Goal: Information Seeking & Learning: Learn about a topic

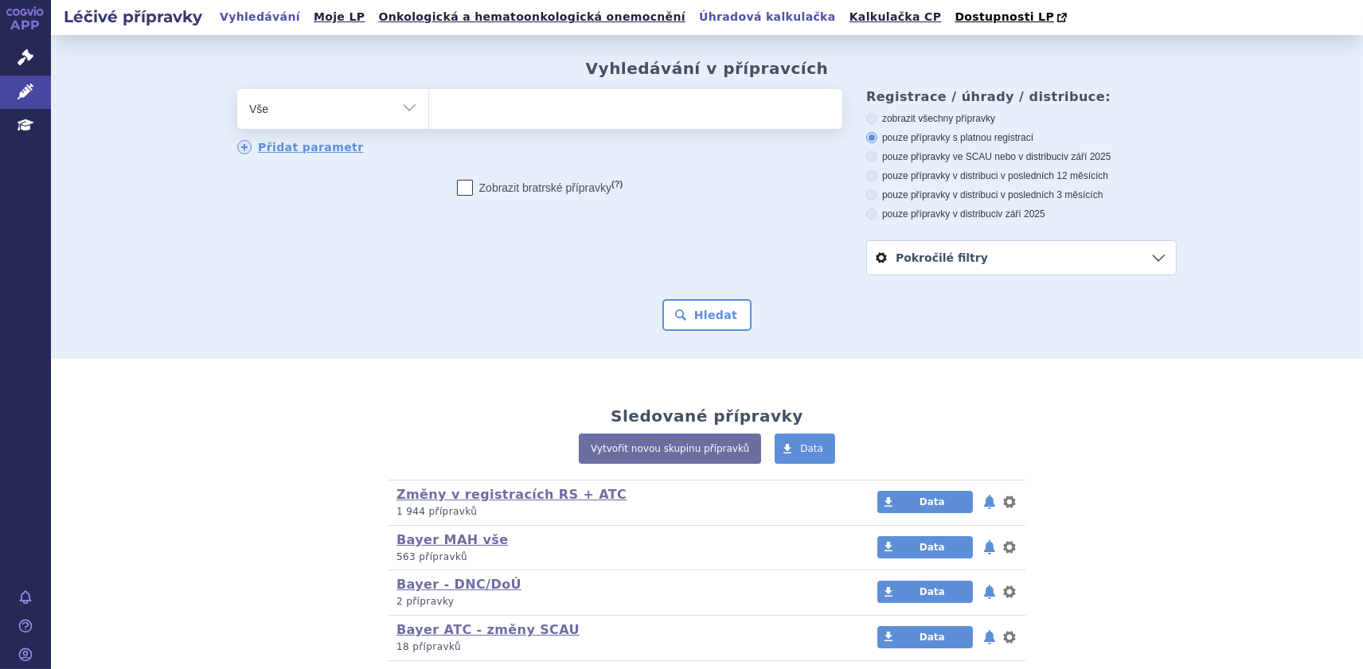
click at [705, 13] on link "Úhradová kalkulačka" at bounding box center [767, 16] width 146 height 21
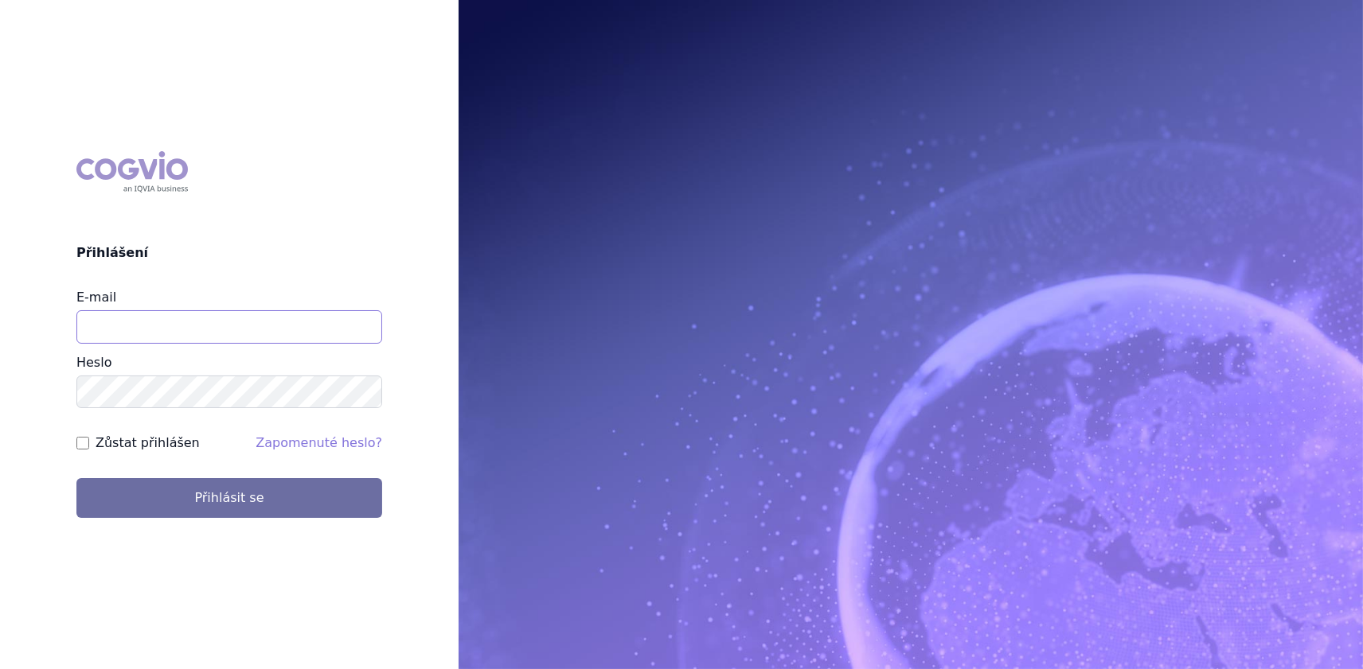
click at [228, 332] on input "E-mail" at bounding box center [229, 326] width 306 height 33
type input "iveta.veckova@gmail.com"
click at [76, 478] on button "Přihlásit se" at bounding box center [229, 498] width 306 height 40
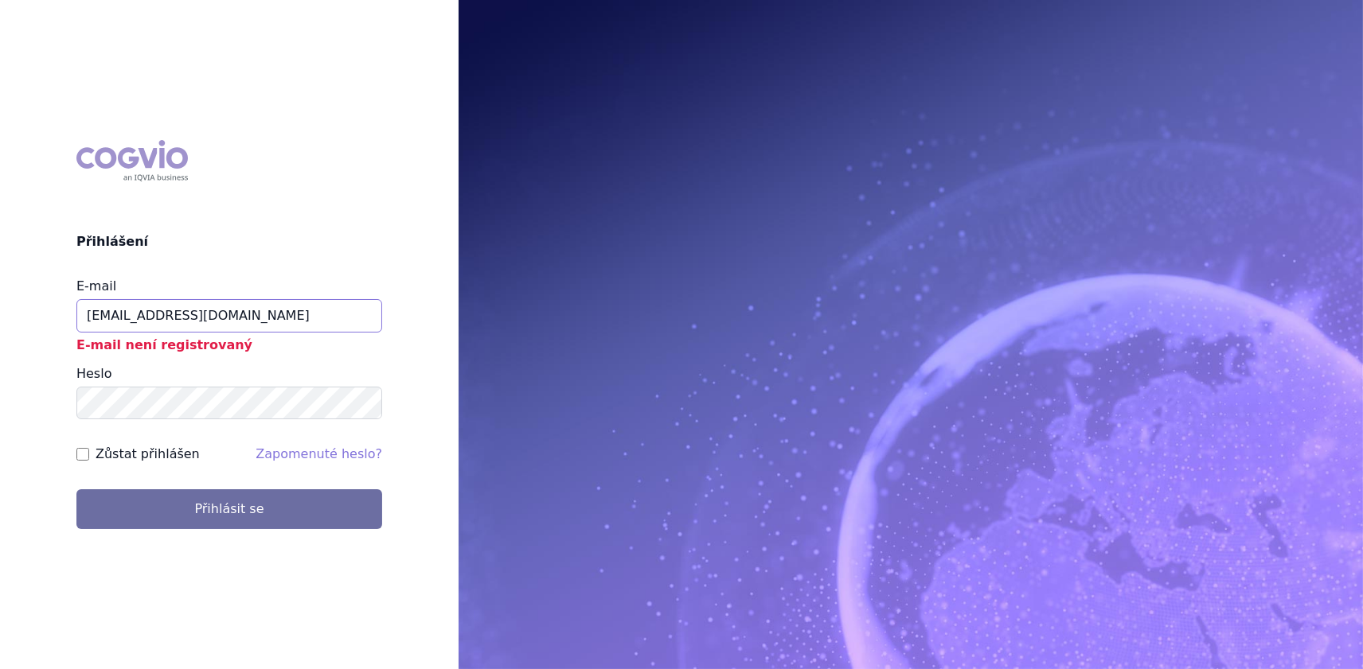
drag, startPoint x: 256, startPoint y: 311, endPoint x: 172, endPoint y: 300, distance: 84.3
click at [172, 300] on input "[EMAIL_ADDRESS][DOMAIN_NAME]" at bounding box center [229, 315] width 306 height 33
type input "iveta.veckova@bayer.com"
click at [76, 490] on button "Přihlásit se" at bounding box center [229, 510] width 306 height 40
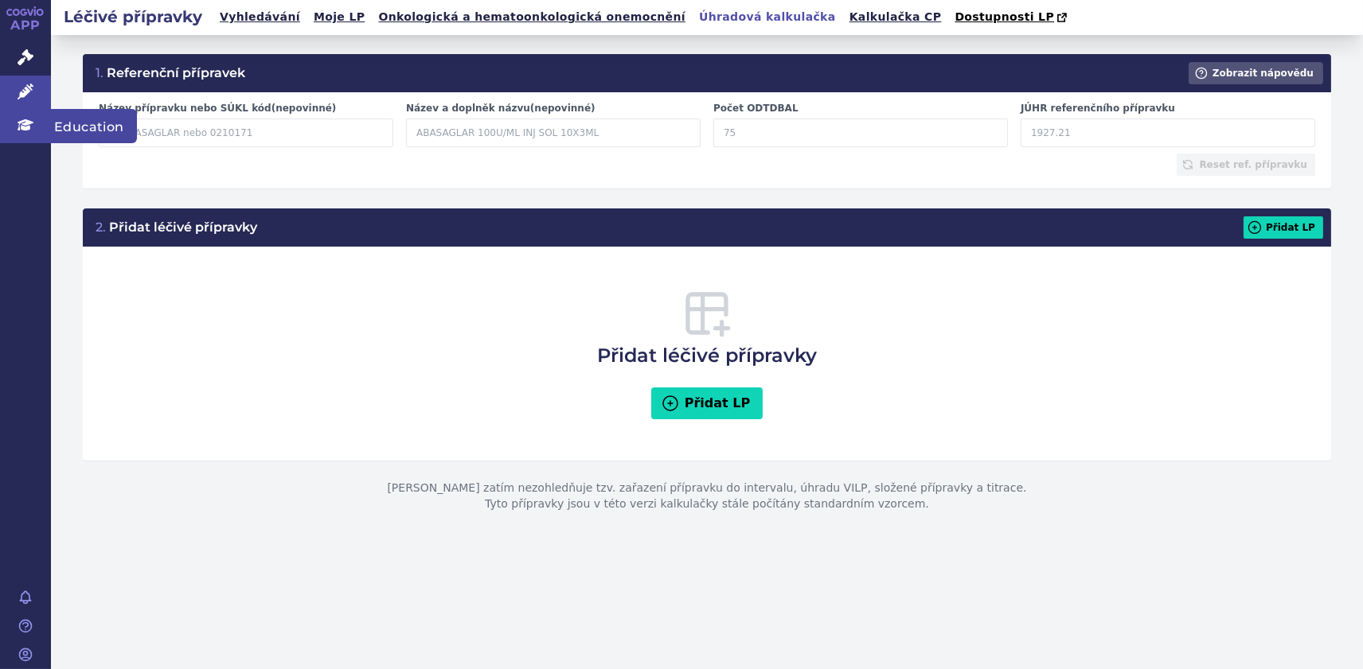
click at [57, 125] on span "Education" at bounding box center [94, 125] width 86 height 33
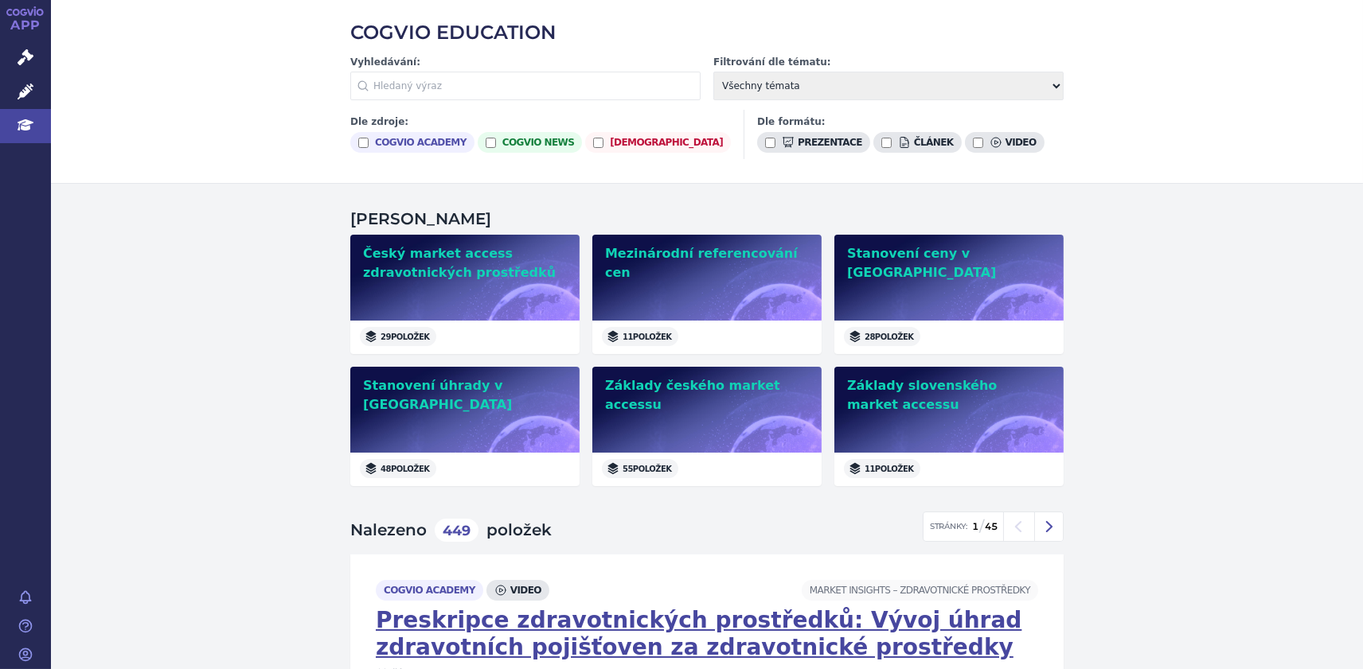
click at [400, 92] on input "text" at bounding box center [525, 86] width 350 height 29
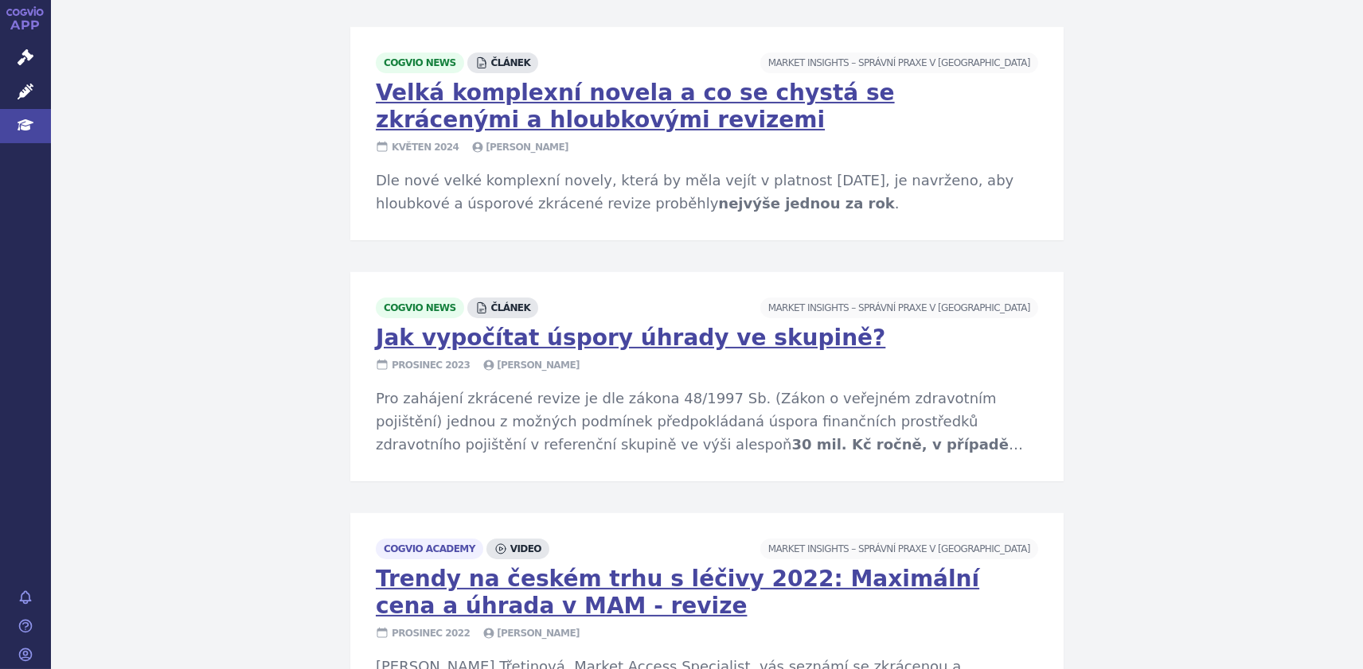
scroll to position [506, 0]
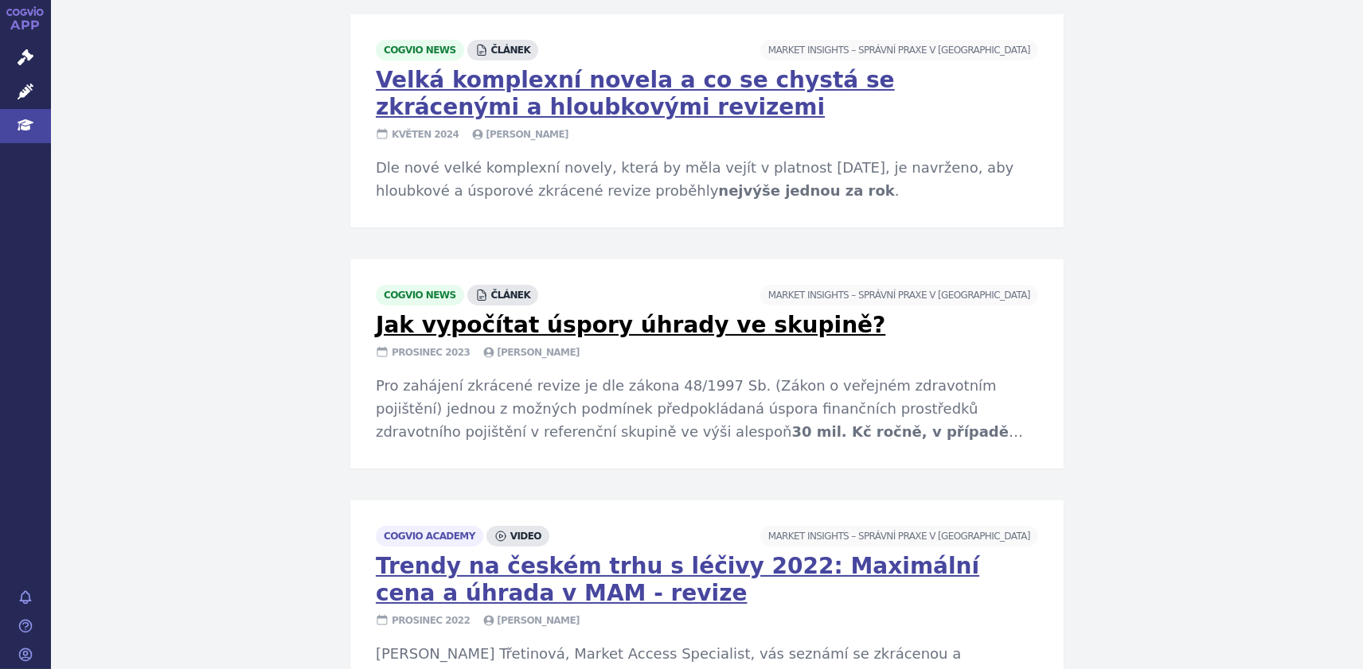
type input "úspor"
